Goal: Check status: Check status

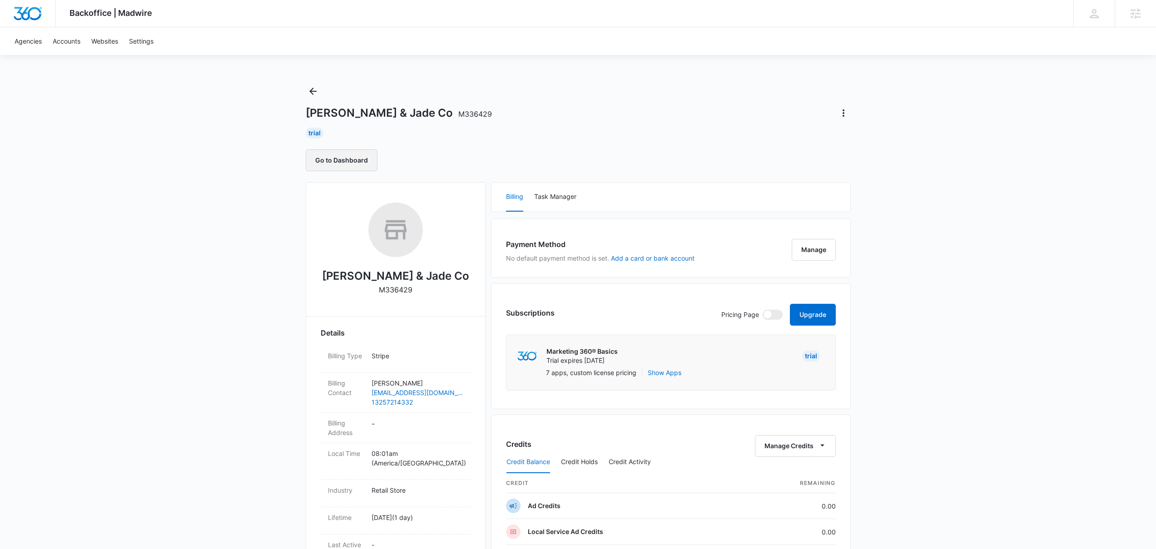
click at [354, 156] on button "Go to Dashboard" at bounding box center [342, 161] width 72 height 22
click at [767, 18] on div "Backoffice | Madwire Apps Settings Josh Bacon josh.bacon@madwire.com My Profile…" at bounding box center [578, 13] width 1156 height 27
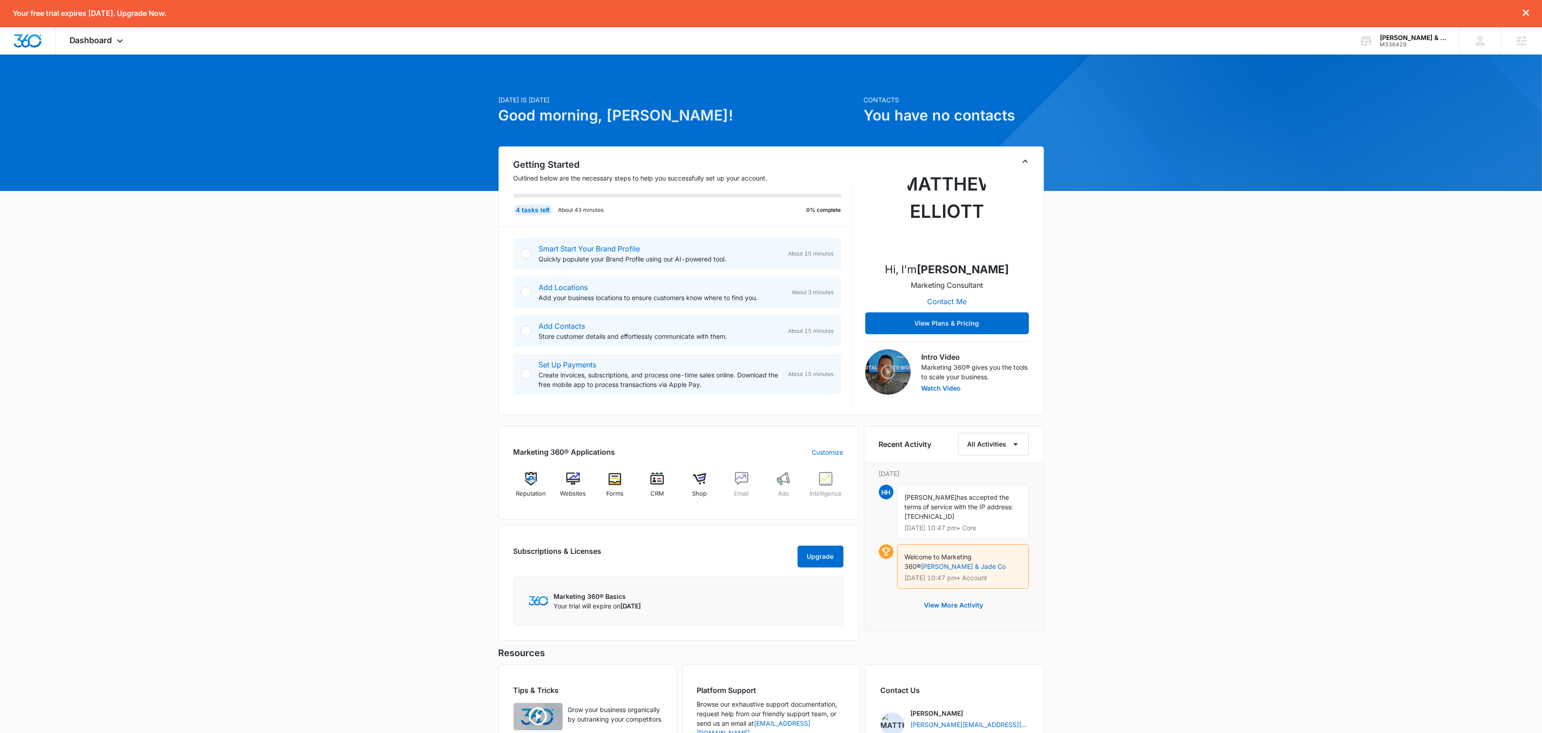
click at [930, 214] on img at bounding box center [947, 208] width 91 height 91
click at [967, 322] on button "View Plans & Pricing" at bounding box center [947, 323] width 164 height 22
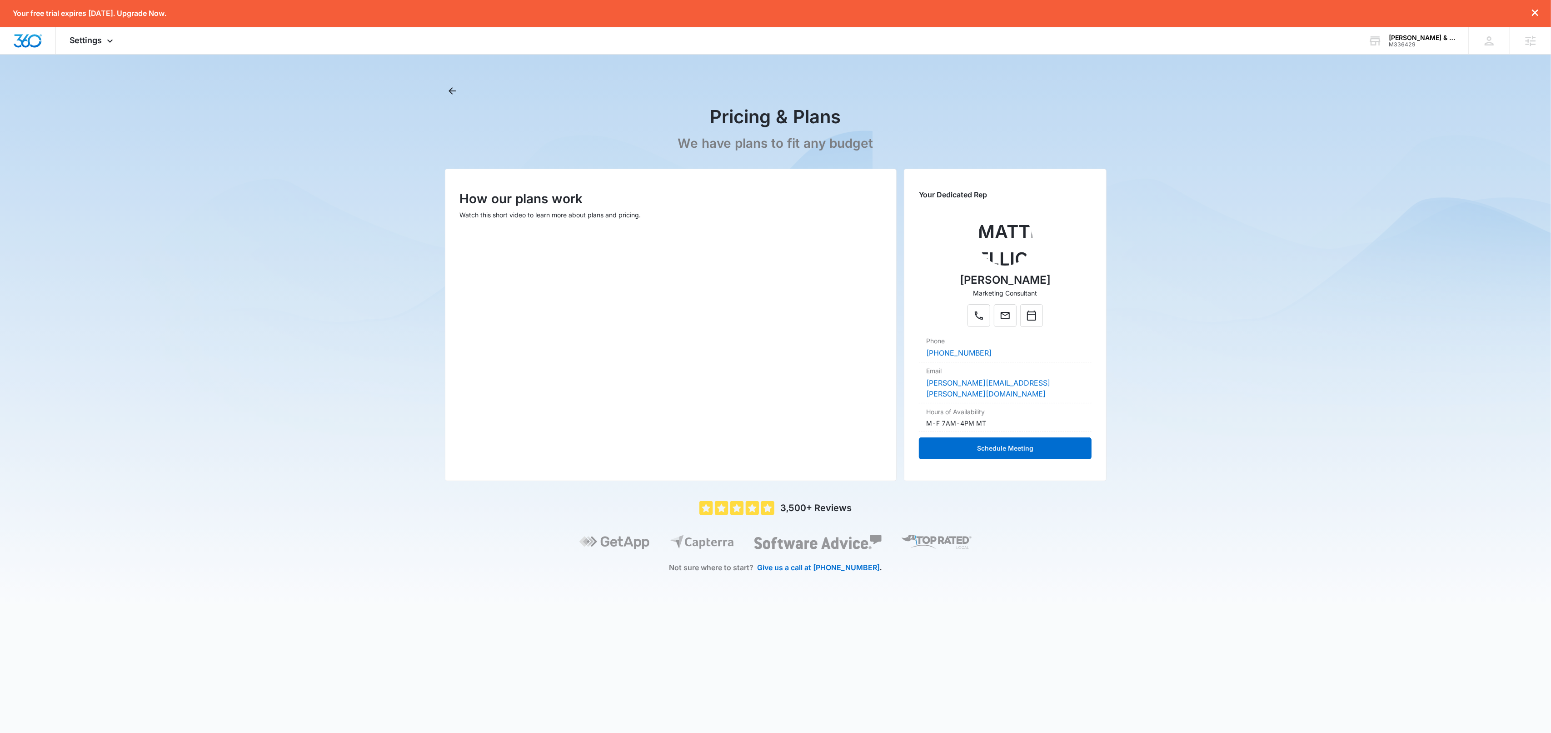
click at [1320, 258] on main "Pricing & Plans We have plans to fit any budget How our plans work Watch this s…" at bounding box center [775, 344] width 1551 height 520
click at [1018, 445] on button "Schedule Meeting" at bounding box center [1005, 448] width 172 height 22
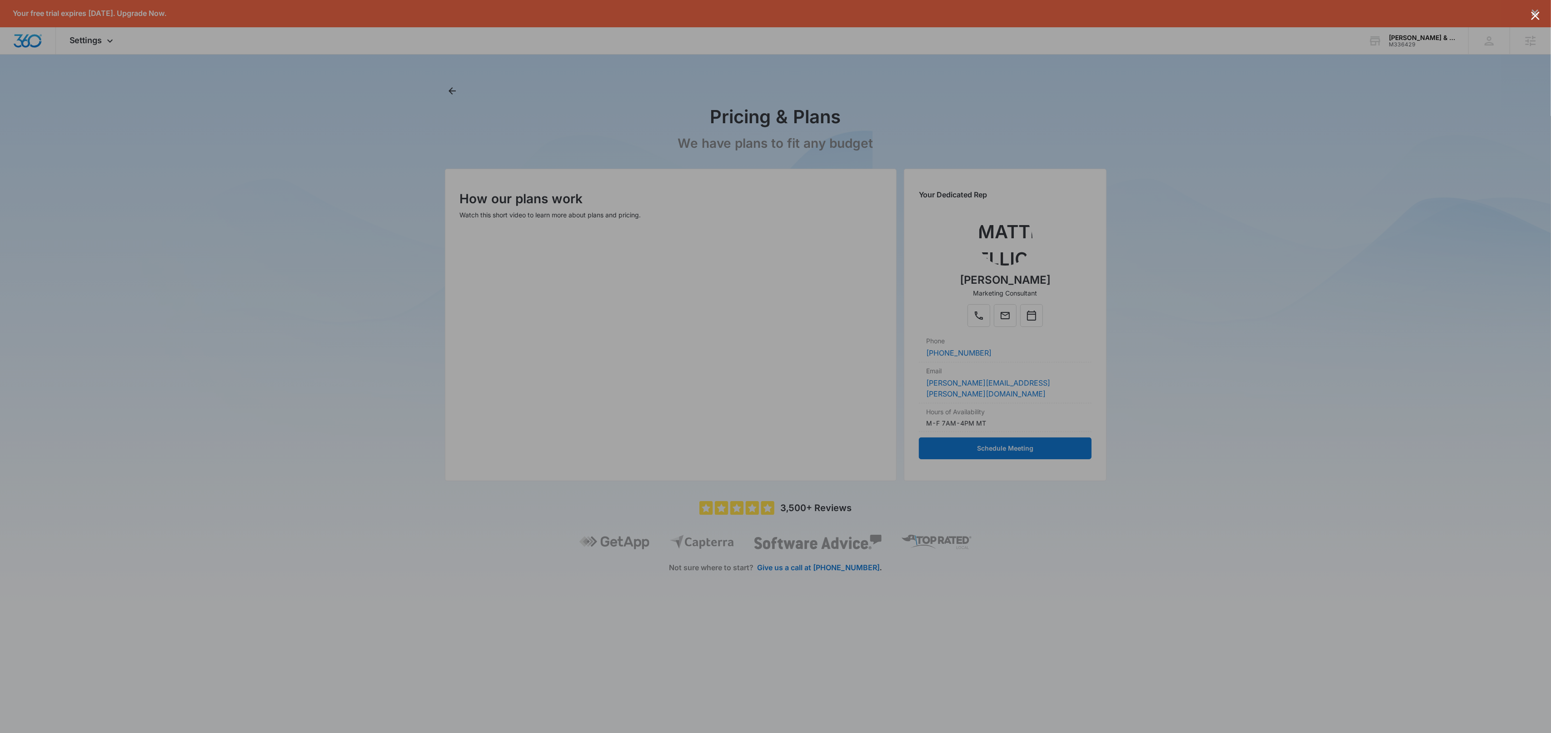
click at [1196, 255] on div at bounding box center [775, 366] width 1551 height 733
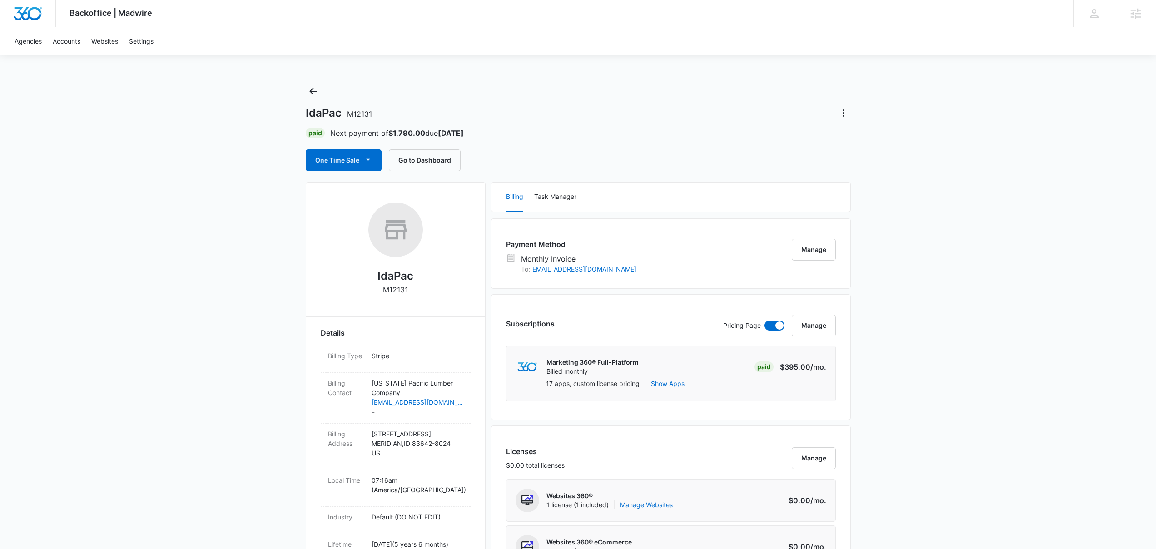
click at [631, 136] on div "Paid Next payment of $1,790.00 due [DATE]" at bounding box center [578, 133] width 545 height 11
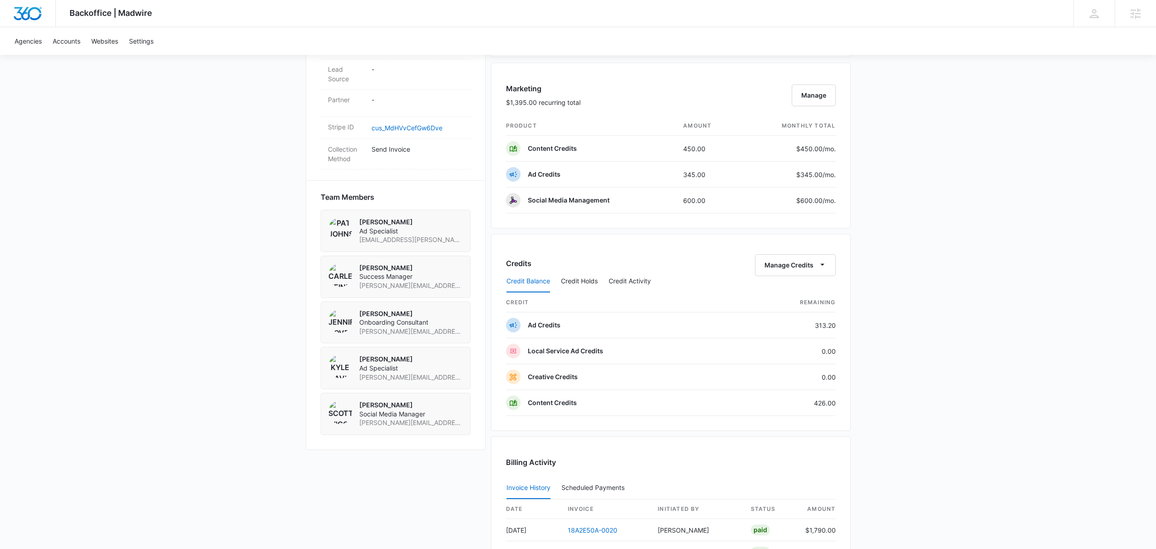
scroll to position [669, 0]
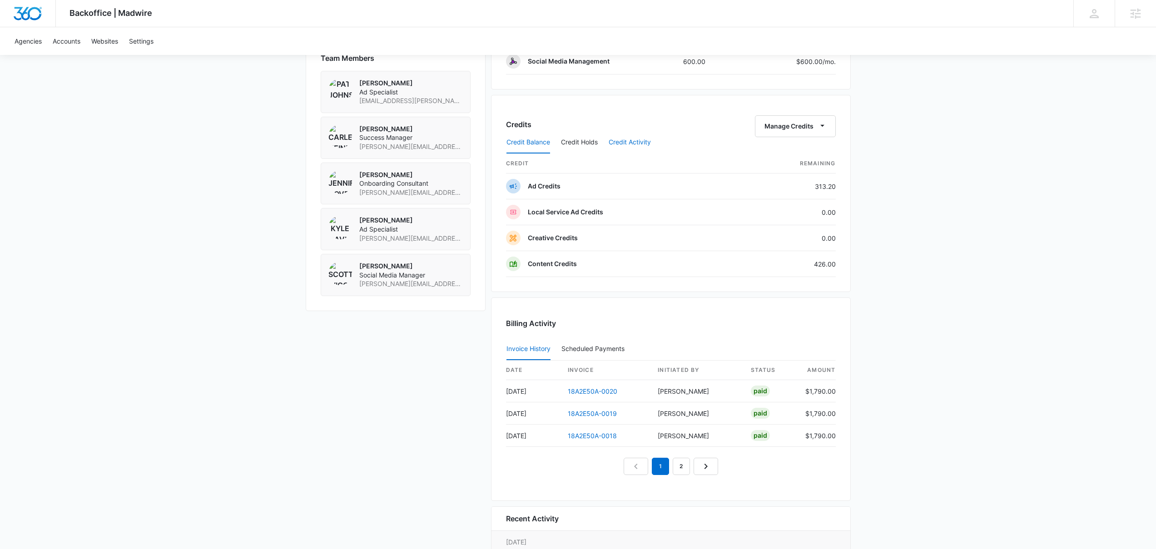
click at [618, 139] on button "Credit Activity" at bounding box center [630, 143] width 42 height 22
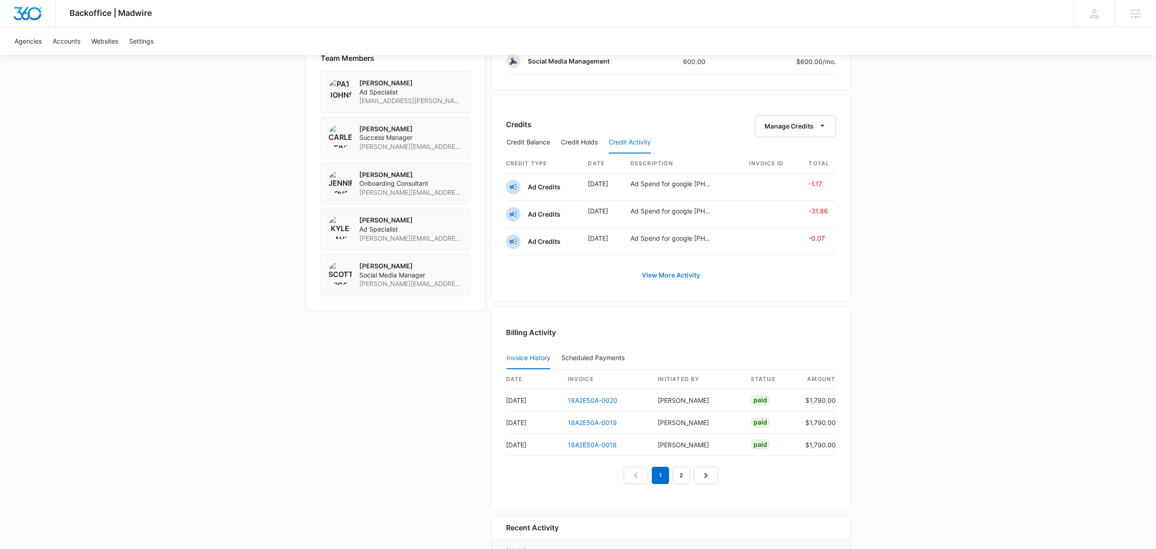
click at [646, 270] on link "View More Activity" at bounding box center [671, 275] width 76 height 22
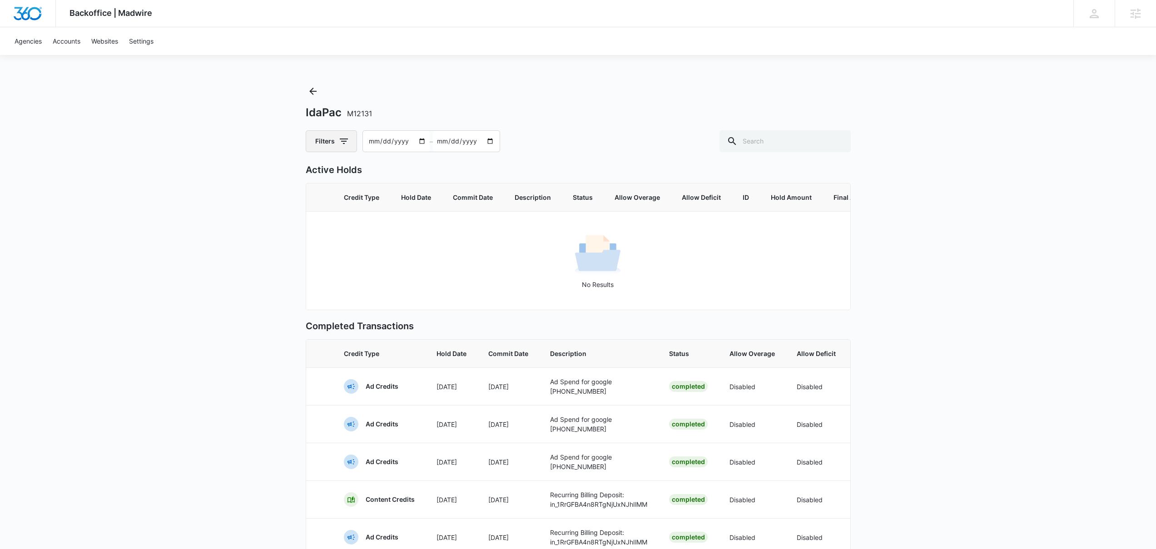
click at [343, 140] on icon "button" at bounding box center [344, 141] width 11 height 11
click at [526, 108] on div "IdaPac M12131" at bounding box center [578, 113] width 545 height 14
click at [314, 90] on icon "Back" at bounding box center [313, 91] width 11 height 11
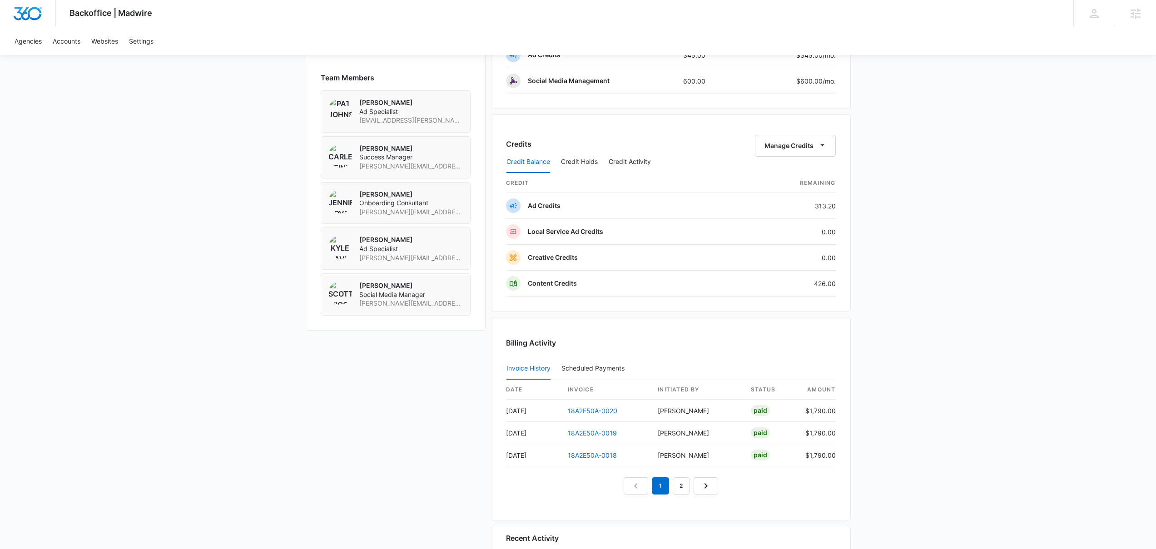
scroll to position [768, 0]
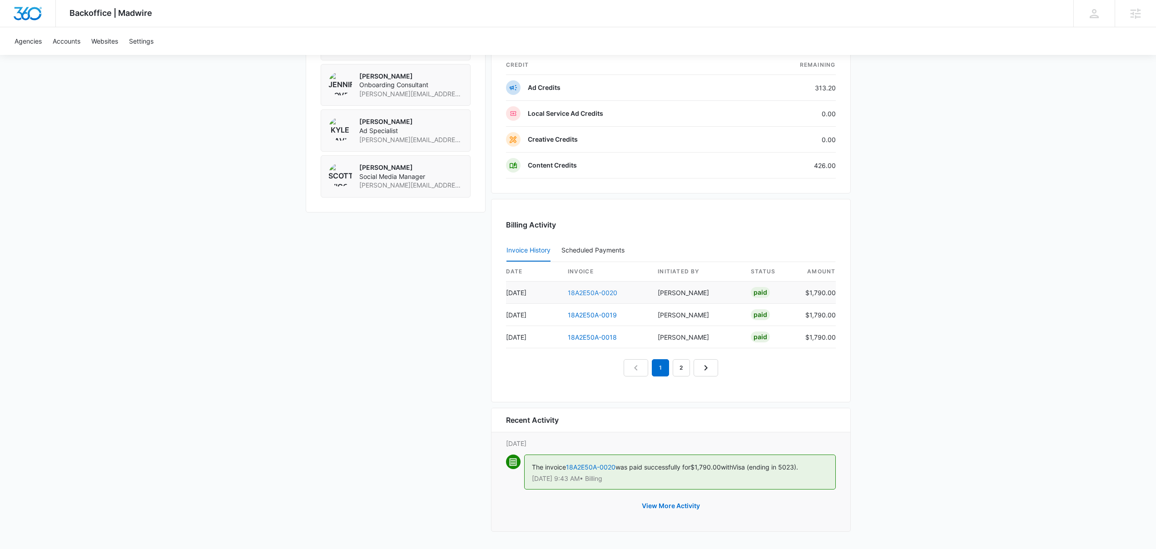
click at [608, 292] on link "18A2E50A-0020" at bounding box center [593, 293] width 50 height 8
